Goal: Task Accomplishment & Management: Use online tool/utility

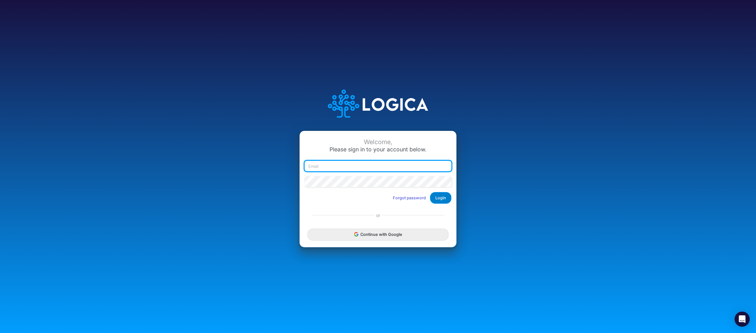
type input "raphael.jordao@recargapay.com"
click at [443, 199] on button "Login" at bounding box center [440, 198] width 21 height 12
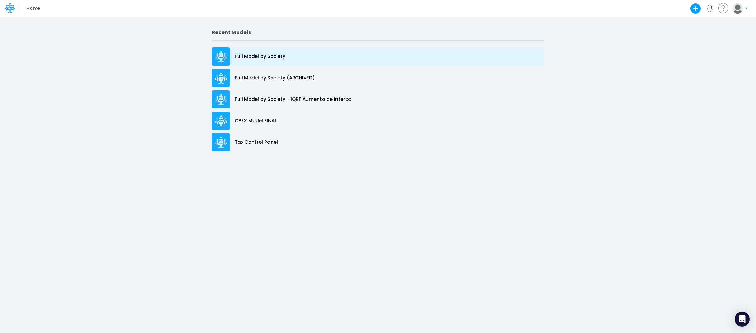
click at [249, 60] on div "Full Model by Society" at bounding box center [378, 56] width 333 height 18
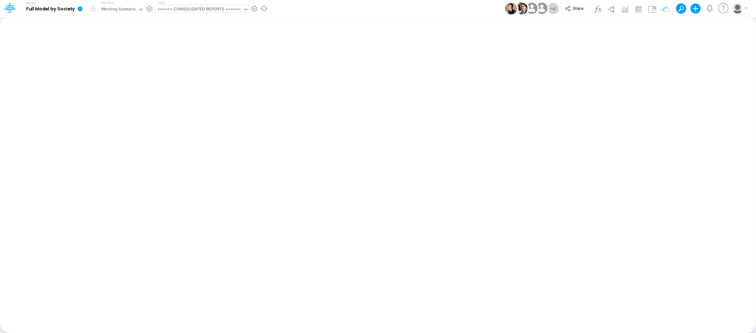
click at [234, 11] on div "====== CONSOLIDATED REPORTS ======" at bounding box center [199, 9] width 84 height 7
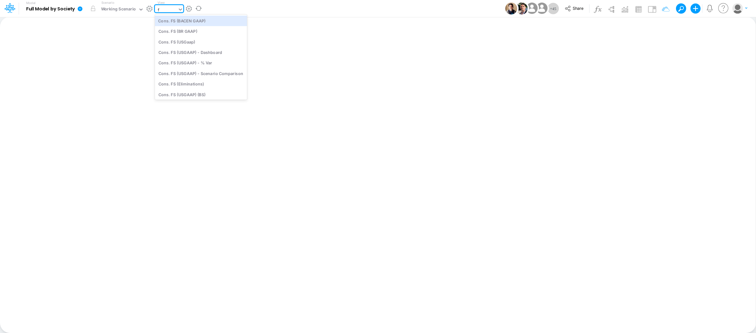
type input "fs"
type input "Consolidated FS - USGAAP"
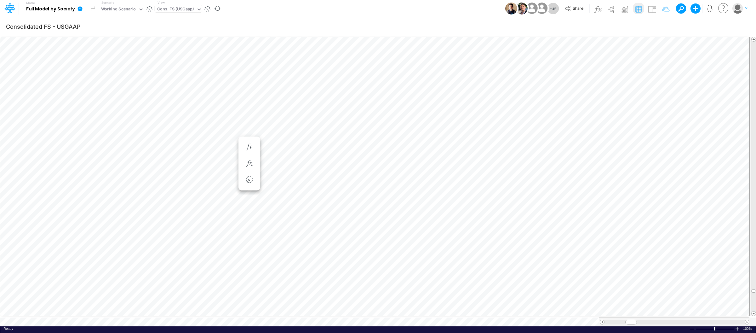
scroll to position [0, 0]
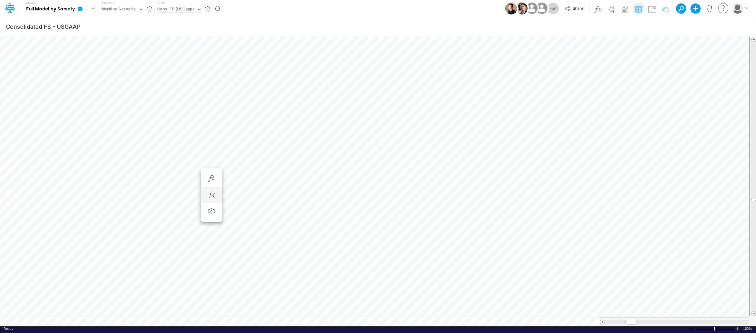
scroll to position [0, 0]
click at [184, 12] on div "Cons. FS (USGaap)" at bounding box center [175, 9] width 37 height 7
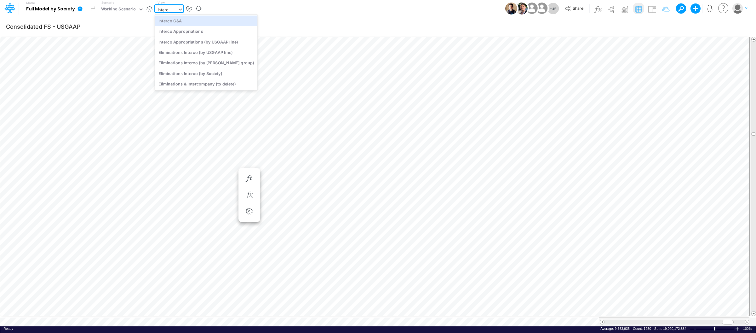
type input "interco"
type input "Intercos G&A"
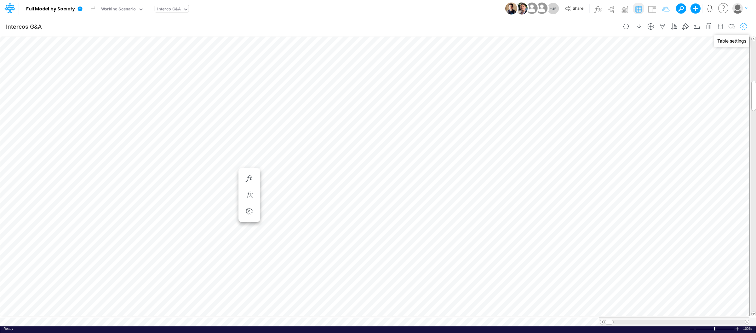
click at [744, 23] on icon "button" at bounding box center [743, 26] width 9 height 7
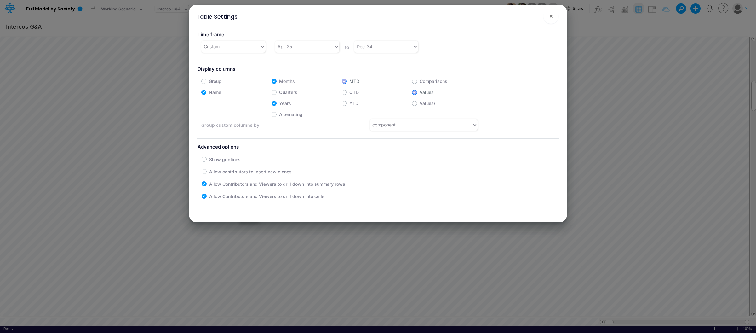
click at [302, 52] on div "Apr-25" at bounding box center [307, 47] width 74 height 12
click at [316, 48] on div "Apr-25" at bounding box center [304, 46] width 59 height 10
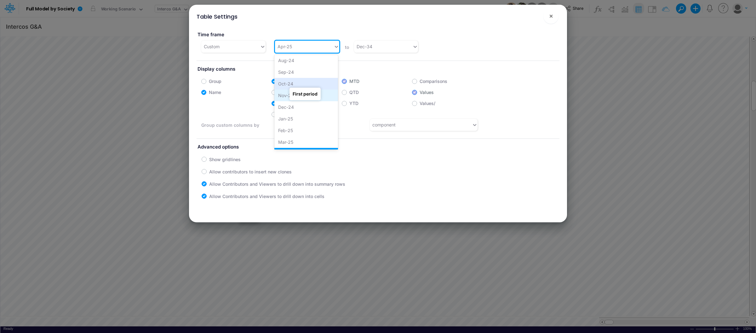
scroll to position [228, 0]
click at [334, 48] on icon at bounding box center [337, 46] width 6 height 6
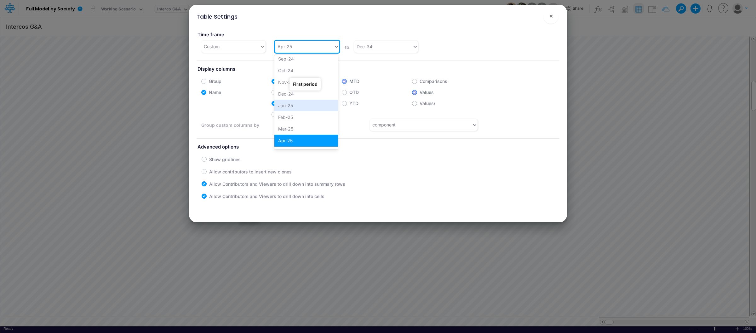
drag, startPoint x: 307, startPoint y: 103, endPoint x: 341, endPoint y: 99, distance: 33.7
click at [307, 103] on div "Jan-25" at bounding box center [306, 106] width 64 height 12
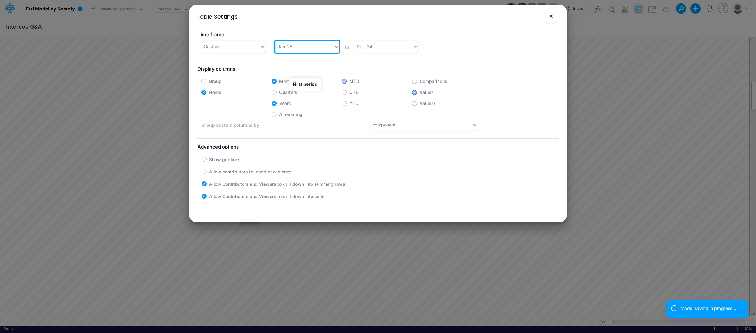
click at [549, 17] on span "×" at bounding box center [551, 16] width 4 height 8
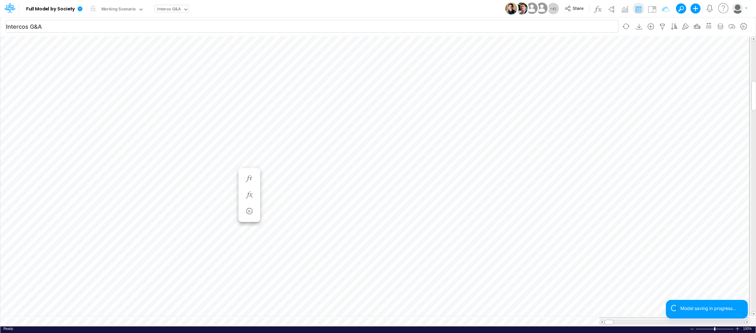
scroll to position [0, 0]
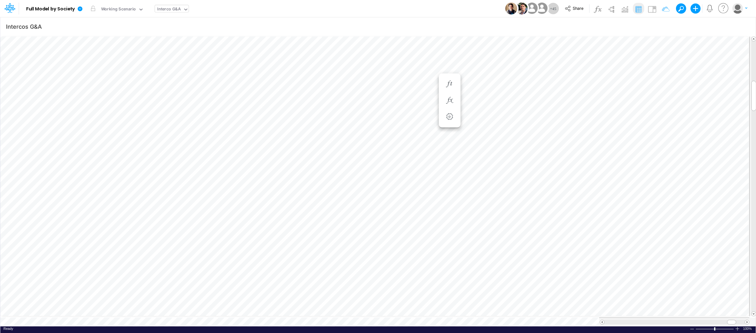
scroll to position [0, 0]
